Goal: Task Accomplishment & Management: Manage account settings

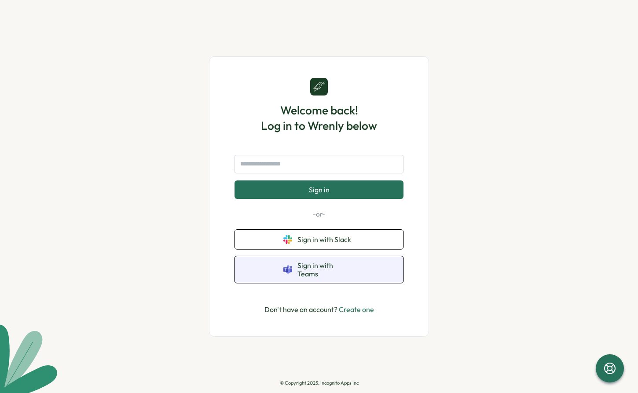
click at [341, 273] on span "Sign in with Teams" at bounding box center [325, 269] width 57 height 16
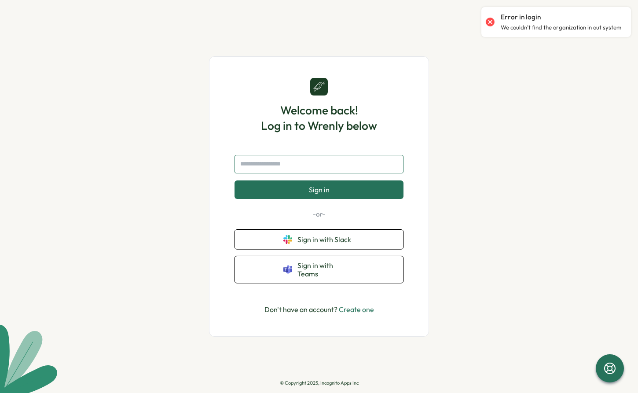
click at [309, 170] on input "text" at bounding box center [318, 164] width 169 height 18
type input "*"
type input "**********"
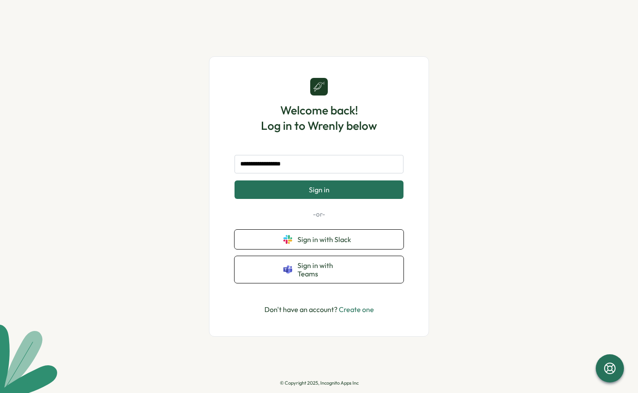
click at [330, 190] on button "Sign in" at bounding box center [318, 189] width 169 height 18
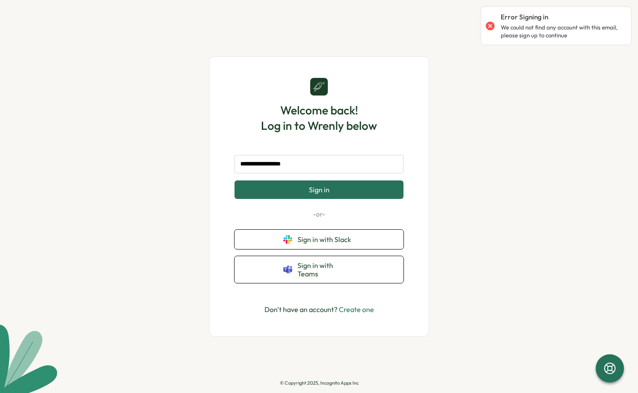
click at [507, 26] on p "We could not find any account with this email, please sign up to continue" at bounding box center [560, 31] width 121 height 15
